Goal: Task Accomplishment & Management: Manage account settings

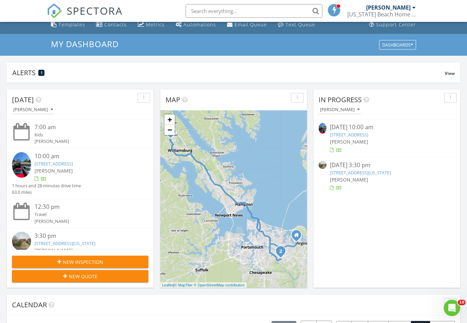
scroll to position [623, 468]
click at [368, 136] on link "525 Spring Trce, Williamsburg, VA 23188" at bounding box center [349, 135] width 38 height 6
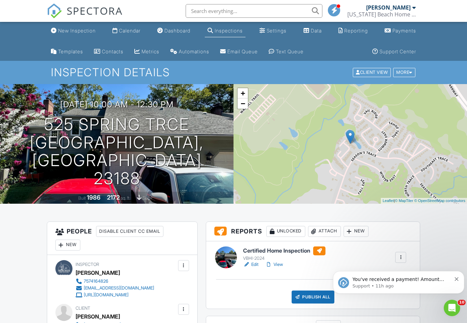
click at [265, 254] on h6 "Certified Home Inspection" at bounding box center [284, 251] width 82 height 9
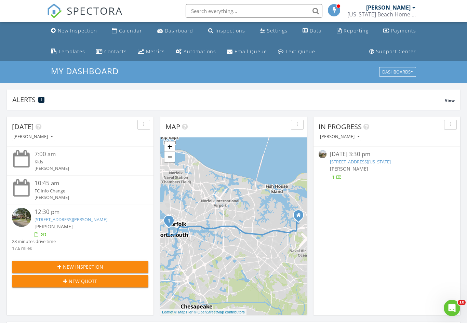
click at [391, 163] on link "[STREET_ADDRESS][US_STATE]" at bounding box center [360, 162] width 61 height 6
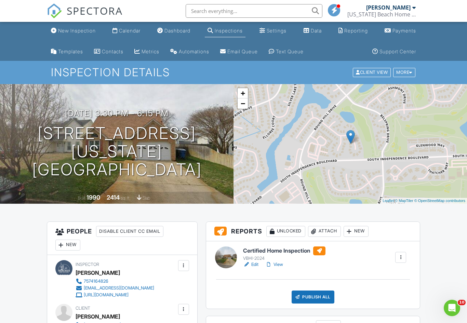
click at [277, 247] on h6 "Certified Home Inspection" at bounding box center [284, 251] width 82 height 9
